Goal: Task Accomplishment & Management: Use online tool/utility

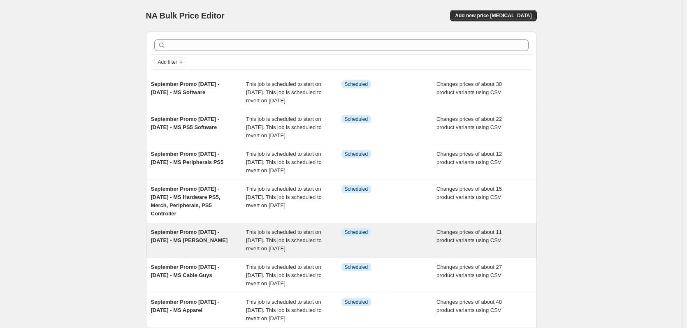
click at [273, 252] on span "This job is scheduled to start on [DATE]. This job is scheduled to revert on [D…" at bounding box center [284, 240] width 76 height 23
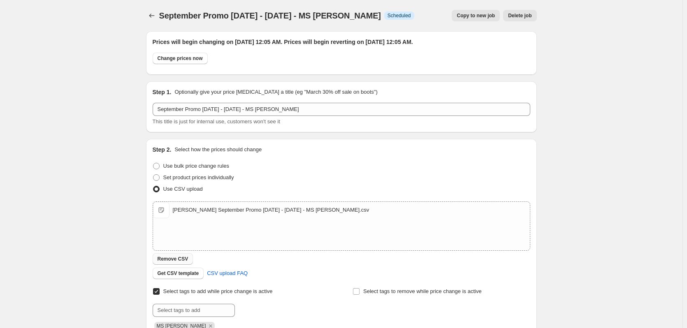
click at [173, 261] on span "Remove CSV" at bounding box center [173, 259] width 31 height 7
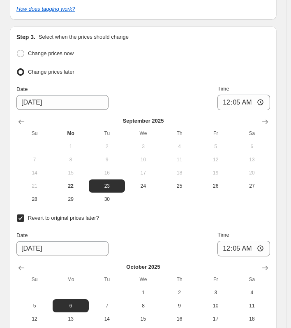
scroll to position [499, 0]
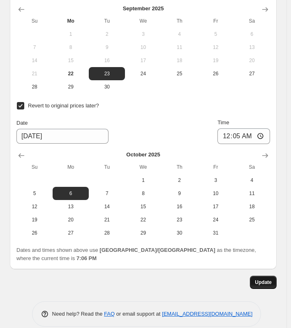
click at [272, 279] on span "Update" at bounding box center [263, 282] width 17 height 7
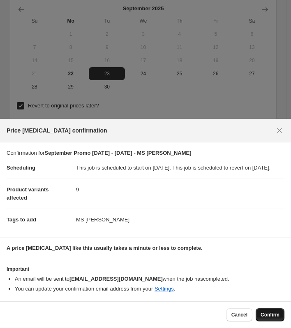
click at [269, 313] on span "Confirm" at bounding box center [270, 314] width 19 height 7
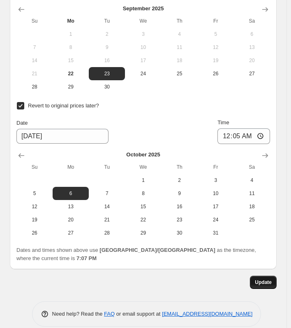
click at [271, 276] on button "Update" at bounding box center [263, 282] width 27 height 13
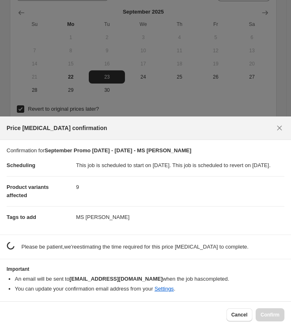
scroll to position [0, 0]
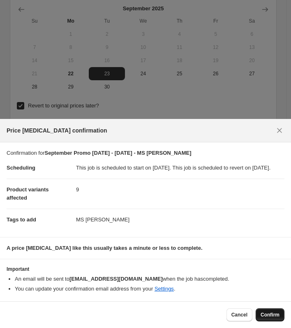
click at [272, 317] on span "Confirm" at bounding box center [270, 314] width 19 height 7
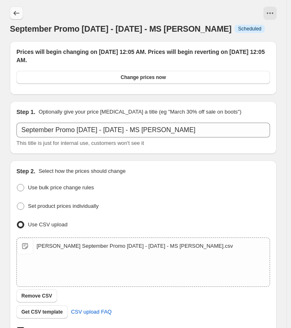
click at [15, 14] on icon "Price change jobs" at bounding box center [16, 13] width 8 height 8
